Goal: Task Accomplishment & Management: Use online tool/utility

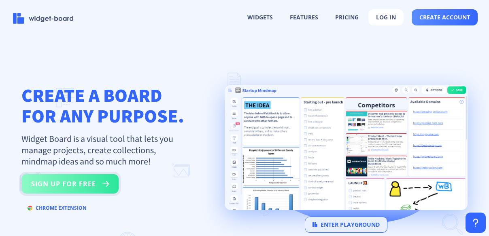
click at [67, 177] on button "sign up for free" at bounding box center [69, 184] width 97 height 19
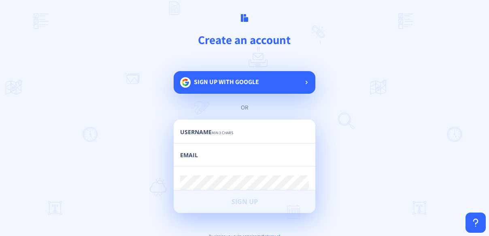
click at [212, 81] on span "Sign up with google" at bounding box center [226, 82] width 65 height 9
click at [213, 134] on input "text" at bounding box center [244, 136] width 129 height 15
type input "tasyahell"
click at [208, 150] on div "Email" at bounding box center [244, 155] width 129 height 23
type input "alesr"
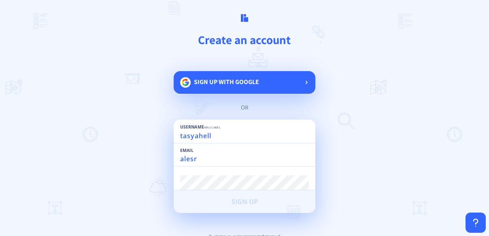
click at [239, 86] on span "Sign up with google" at bounding box center [226, 82] width 65 height 9
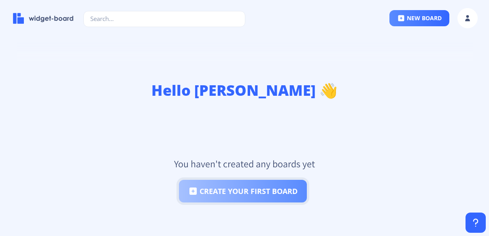
click at [246, 199] on button "create your first board" at bounding box center [243, 191] width 128 height 23
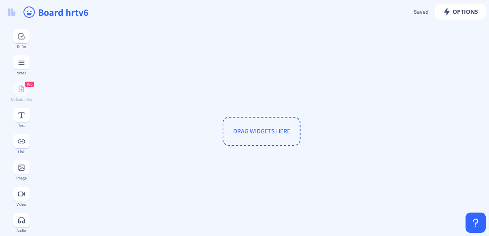
click at [249, 129] on span "DRAG WIDGETS HERE" at bounding box center [261, 131] width 57 height 9
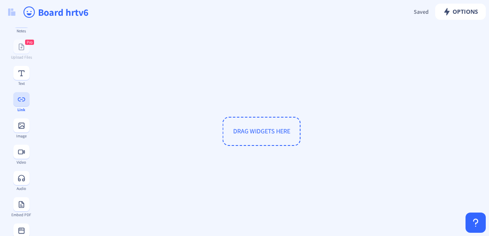
click at [19, 96] on rect at bounding box center [21, 100] width 8 height 8
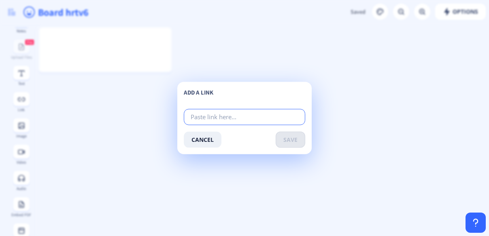
type input "v"
paste input "https://www.marinetraffic.com/en/ais/home/shipid:408460/zoom:10"
type input "https://www.marinetraffic.com/en/ais/home/shipid:408460/zoom:10"
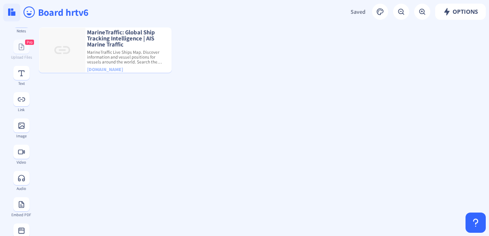
click at [14, 12] on img at bounding box center [11, 12] width 7 height 7
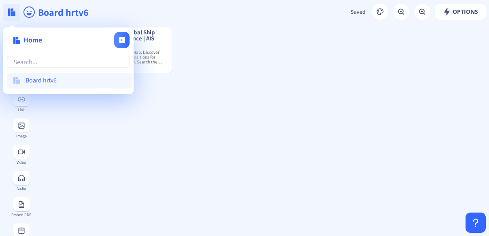
click at [14, 12] on img at bounding box center [11, 12] width 7 height 7
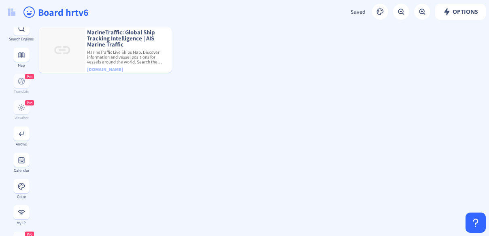
scroll to position [271, 0]
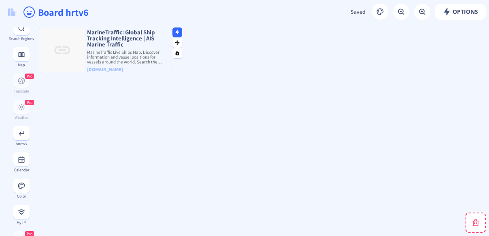
click at [68, 55] on img at bounding box center [62, 50] width 46 height 45
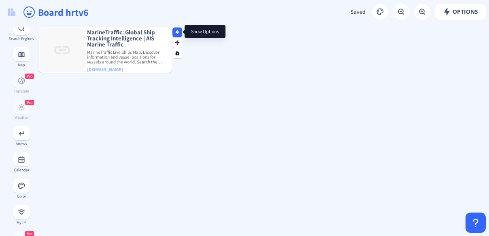
click at [180, 30] on icon at bounding box center [178, 32] width 6 height 5
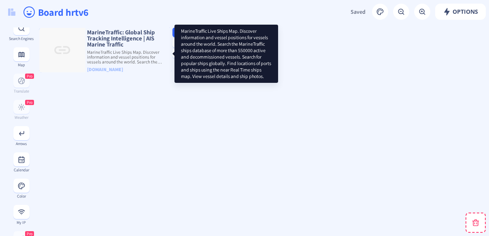
click at [137, 52] on p "MarineTraffic Live Ships Map. Discover information and vessel positions for ves…" at bounding box center [128, 57] width 86 height 15
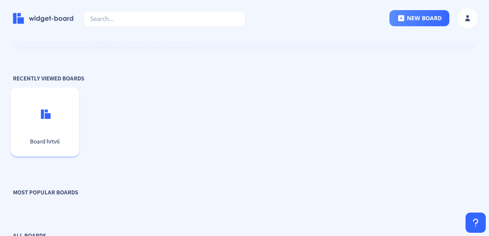
scroll to position [116, 0]
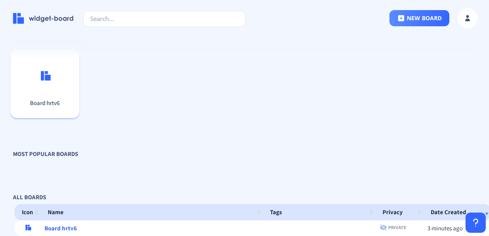
click at [36, 82] on div "Board hrtv6" at bounding box center [45, 84] width 69 height 46
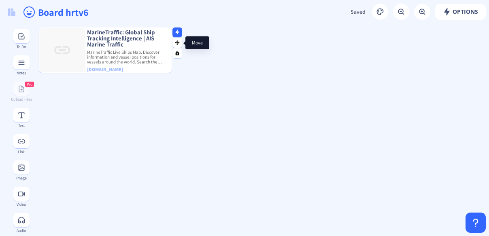
click at [177, 42] on icon at bounding box center [177, 42] width 4 height 4
click at [179, 53] on icon at bounding box center [178, 53] width 4 height 4
click at [176, 34] on rect at bounding box center [177, 32] width 5 height 5
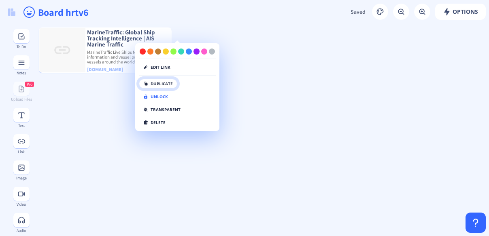
click at [173, 83] on button "duplicate" at bounding box center [158, 84] width 38 height 10
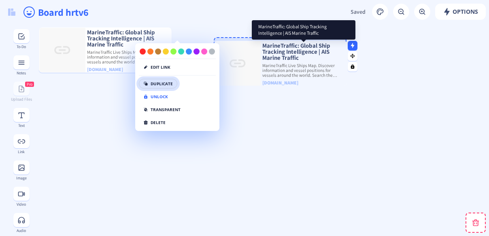
drag, startPoint x: 258, startPoint y: 47, endPoint x: 303, endPoint y: 48, distance: 45.0
click at [303, 48] on p "MarineTraffic: Global Ship Tracking Intelligence | AIS Marine Traffic" at bounding box center [304, 52] width 86 height 18
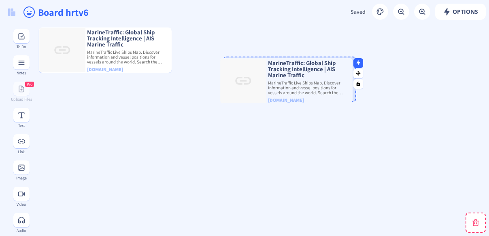
drag, startPoint x: 260, startPoint y: 56, endPoint x: 257, endPoint y: 87, distance: 31.0
click at [257, 87] on img at bounding box center [243, 81] width 46 height 45
